Goal: Task Accomplishment & Management: Complete application form

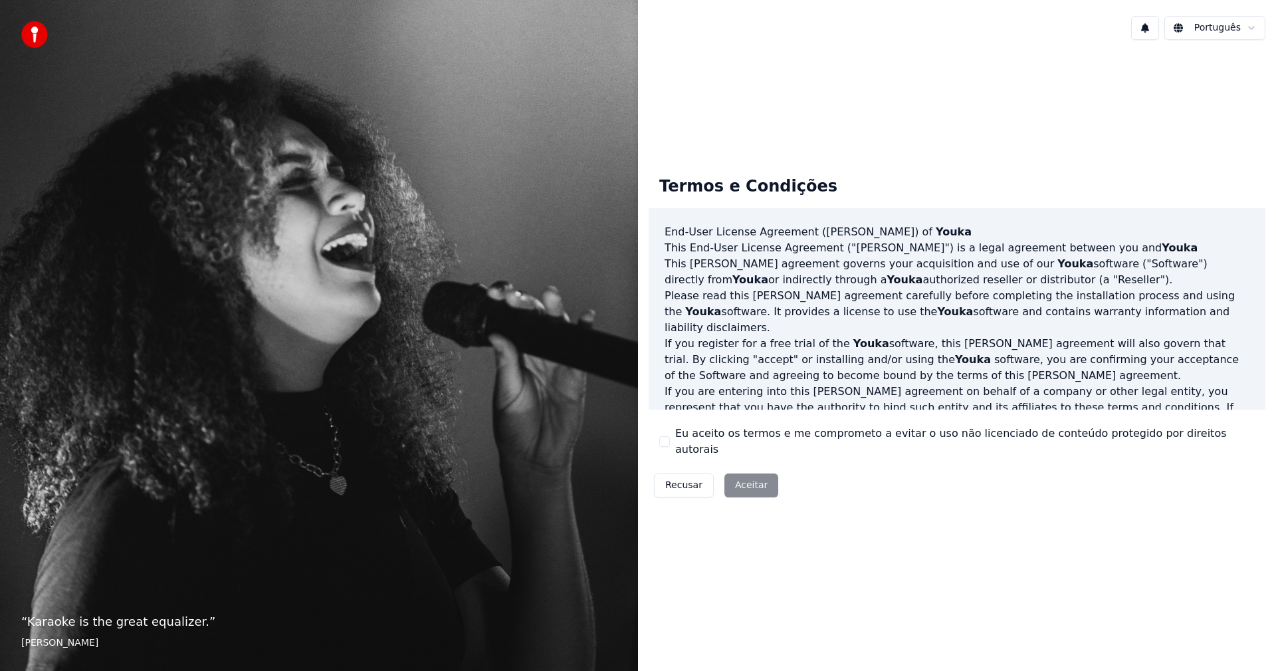
click at [746, 468] on div "Recusar Aceitar" at bounding box center [716, 485] width 135 height 35
click at [746, 473] on div "Recusar Aceitar" at bounding box center [716, 485] width 135 height 35
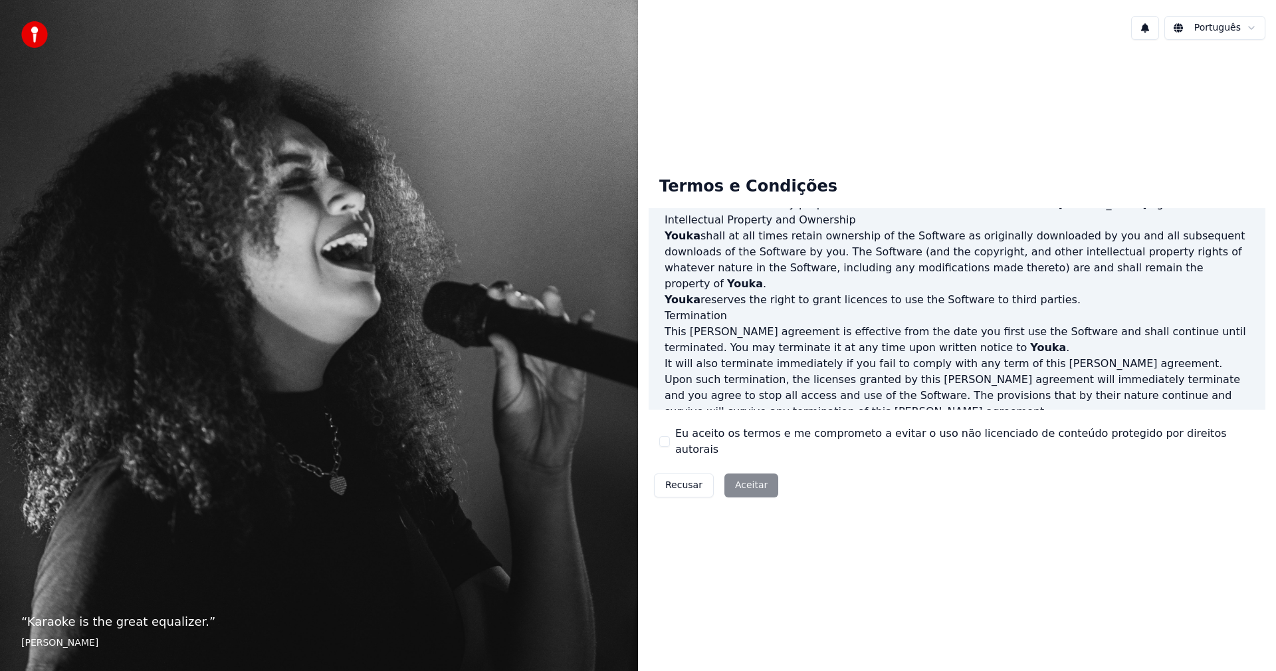
scroll to position [532, 0]
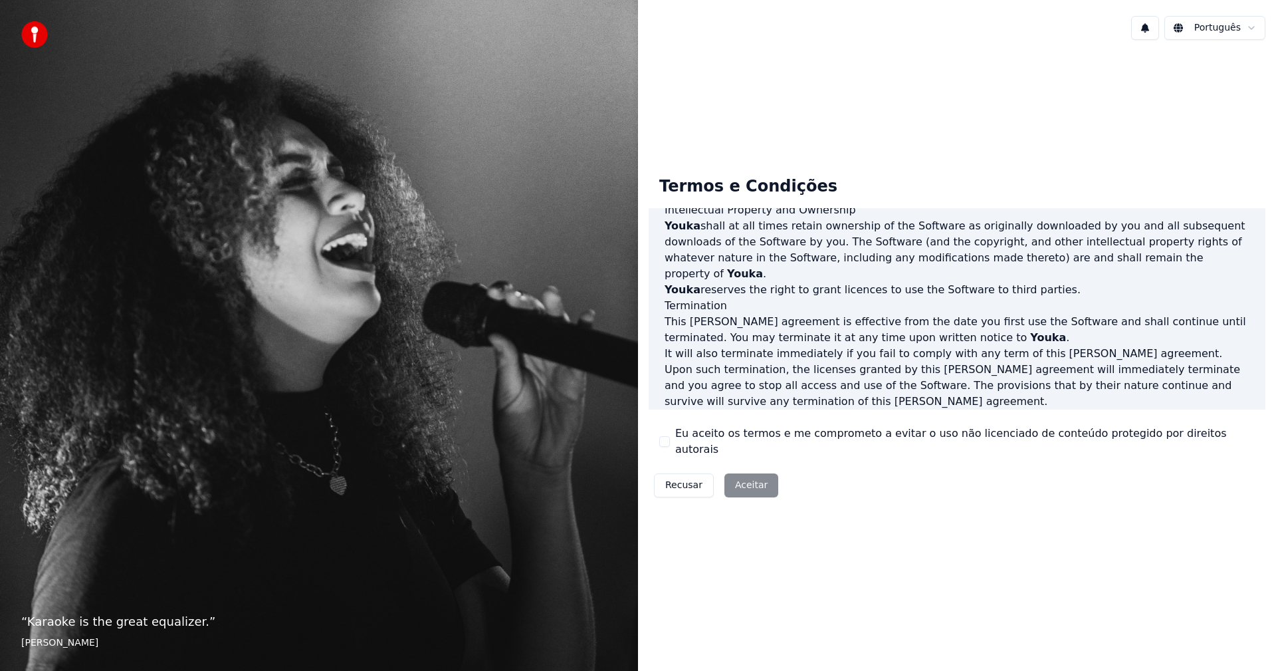
click at [663, 436] on button "Eu aceito os termos e me comprometo a evitar o uso não licenciado de conteúdo p…" at bounding box center [664, 441] width 11 height 11
click at [737, 478] on button "Aceitar" at bounding box center [751, 485] width 54 height 24
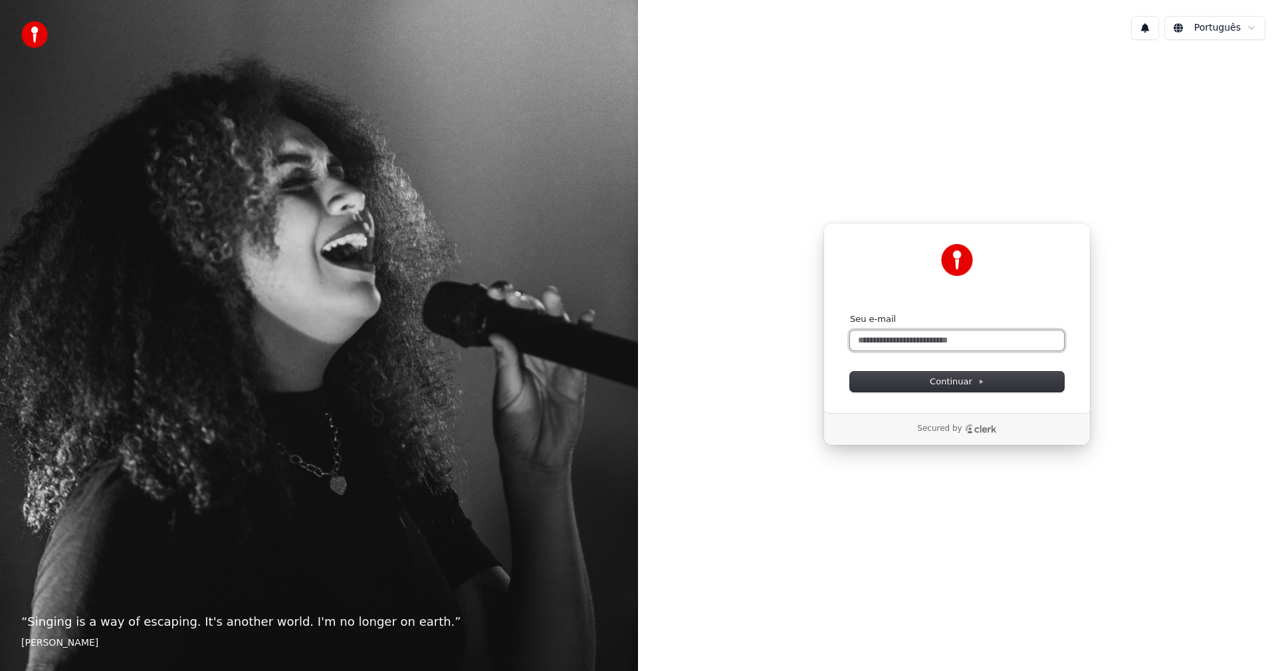
click at [927, 340] on input "Seu e-mail" at bounding box center [957, 340] width 214 height 20
click at [957, 435] on div "Secured by" at bounding box center [957, 429] width 266 height 32
click at [955, 426] on p "Secured by" at bounding box center [939, 428] width 45 height 11
click at [907, 348] on input "*" at bounding box center [957, 340] width 214 height 20
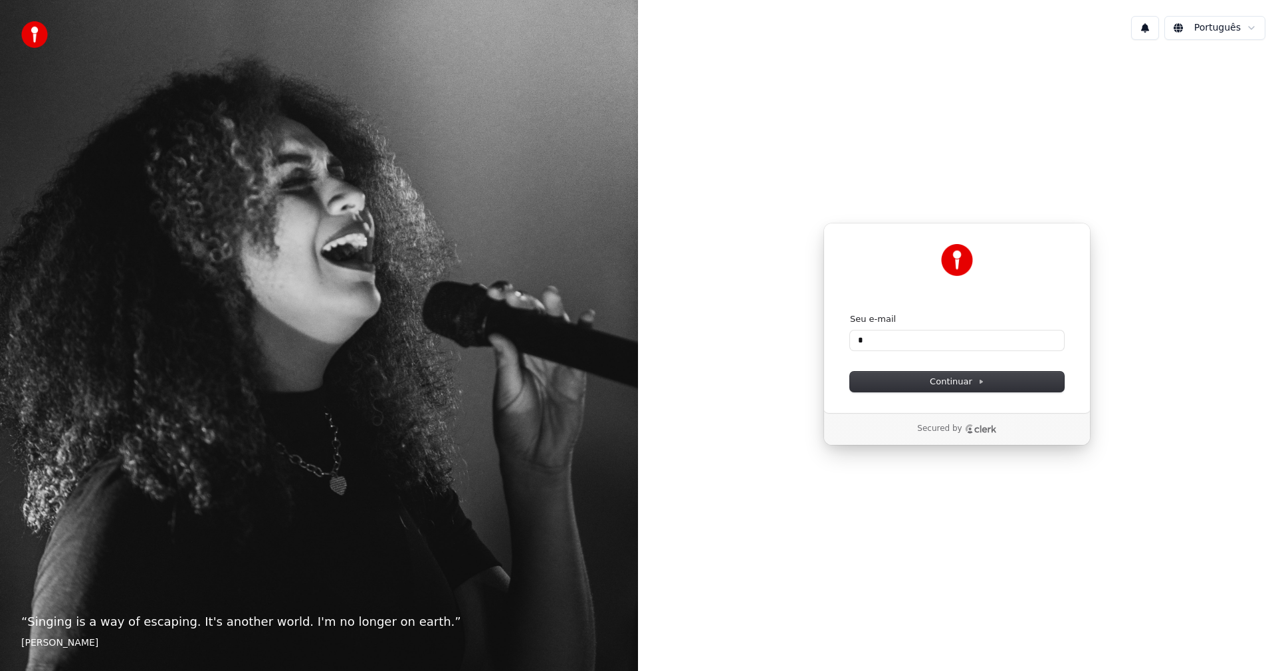
type input "*"
click at [947, 424] on p "Secured by" at bounding box center [939, 428] width 45 height 11
